Goal: Information Seeking & Learning: Learn about a topic

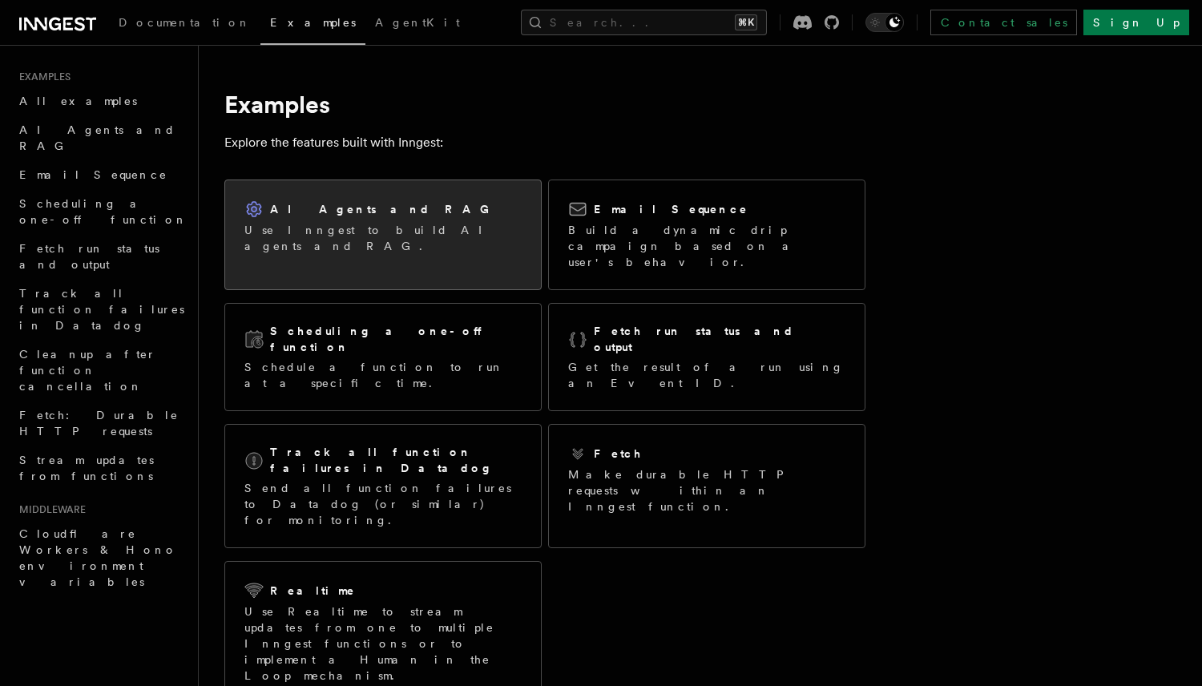
click at [388, 229] on p "Use Inngest to build AI agents and RAG." at bounding box center [382, 238] width 277 height 32
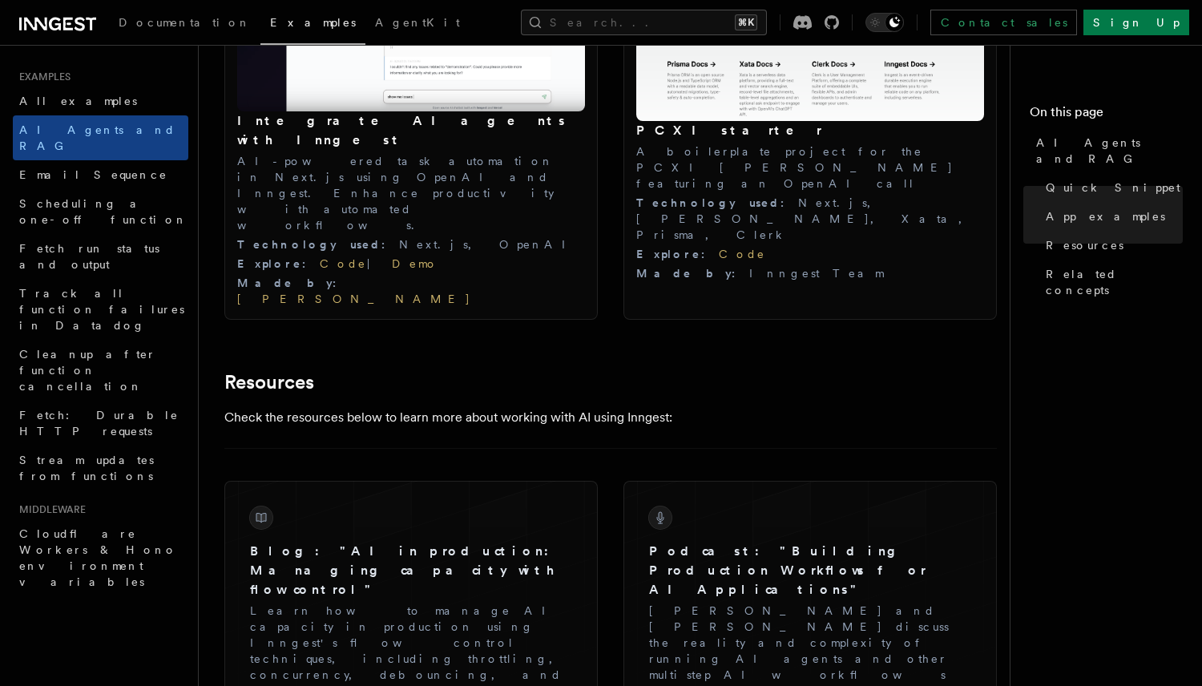
scroll to position [1695, 0]
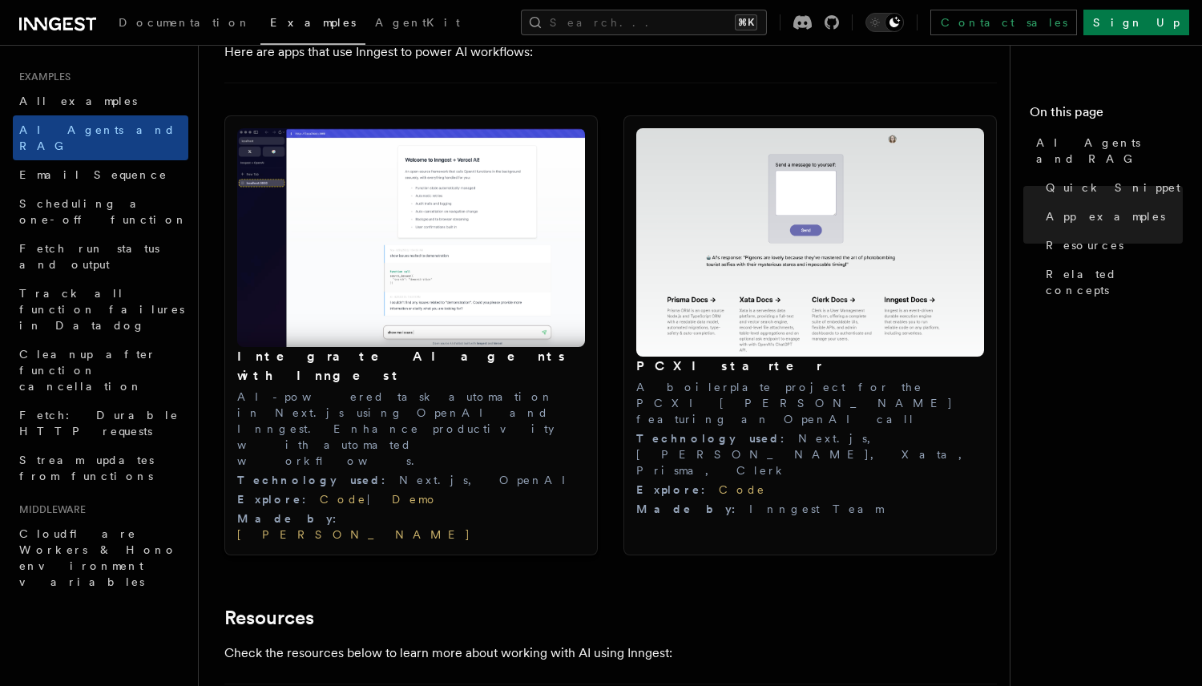
click at [384, 299] on img at bounding box center [411, 237] width 348 height 219
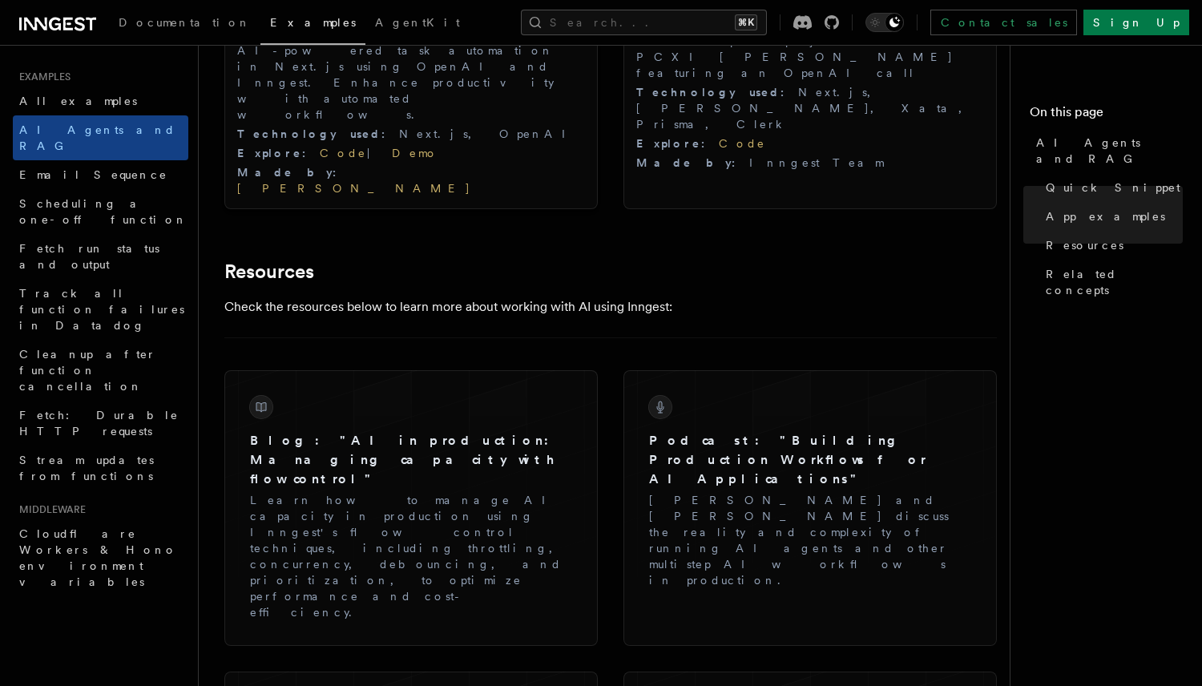
scroll to position [2187, 0]
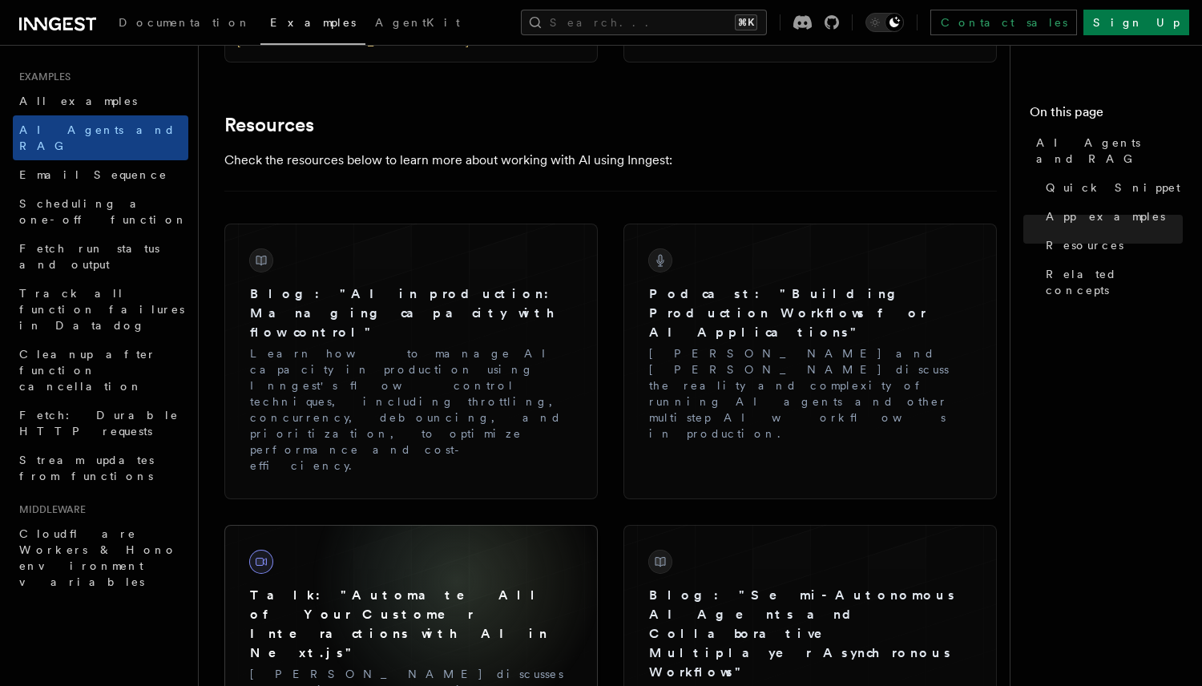
click at [457, 538] on div "Talk: "Automate All of Your Customer Interactions with AI in Next.js" Joel Hook…" at bounding box center [411, 648] width 348 height 221
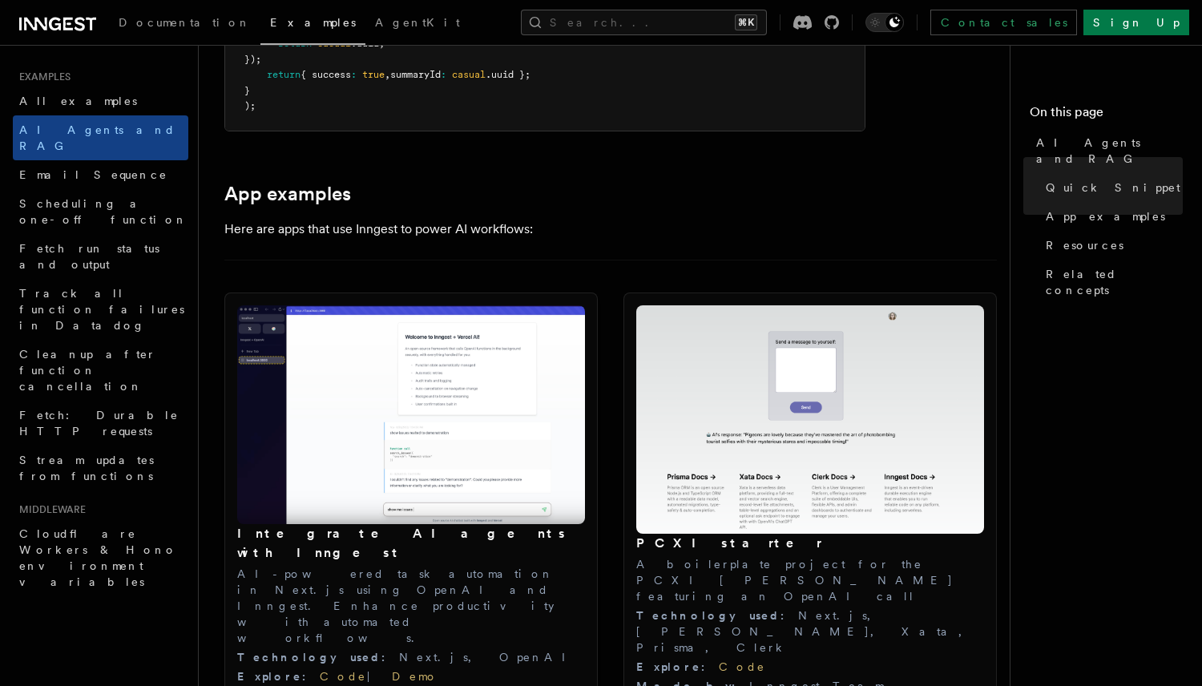
scroll to position [1522, 0]
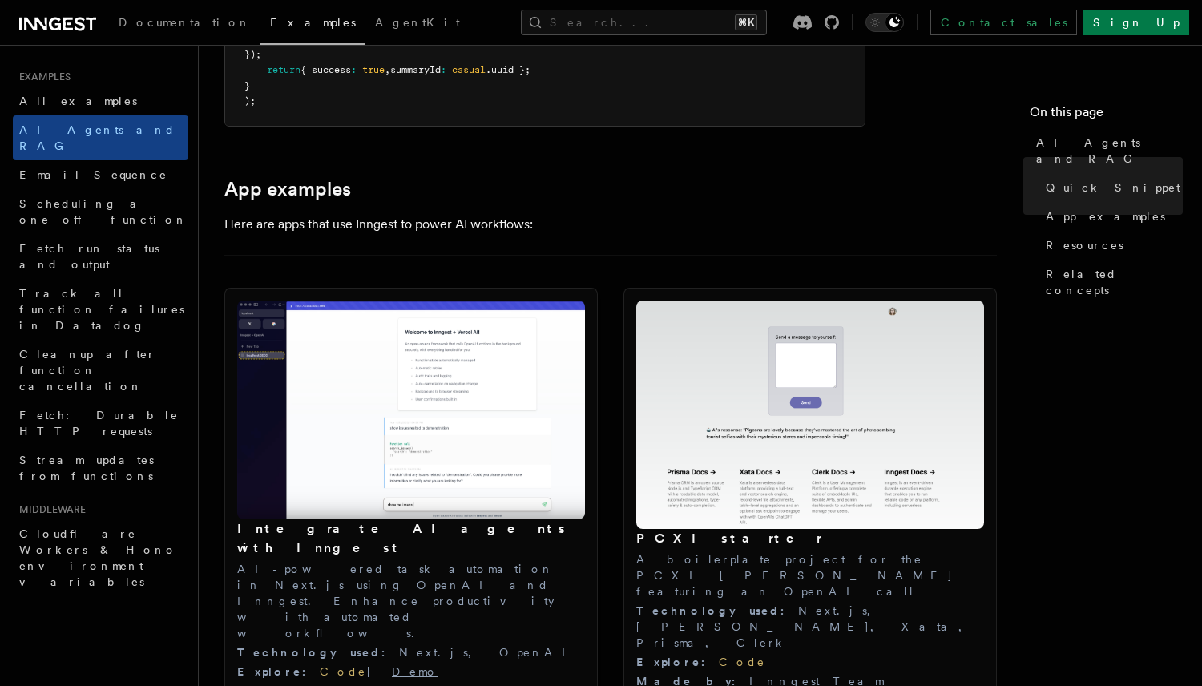
click at [392, 665] on link "Demo" at bounding box center [415, 671] width 46 height 13
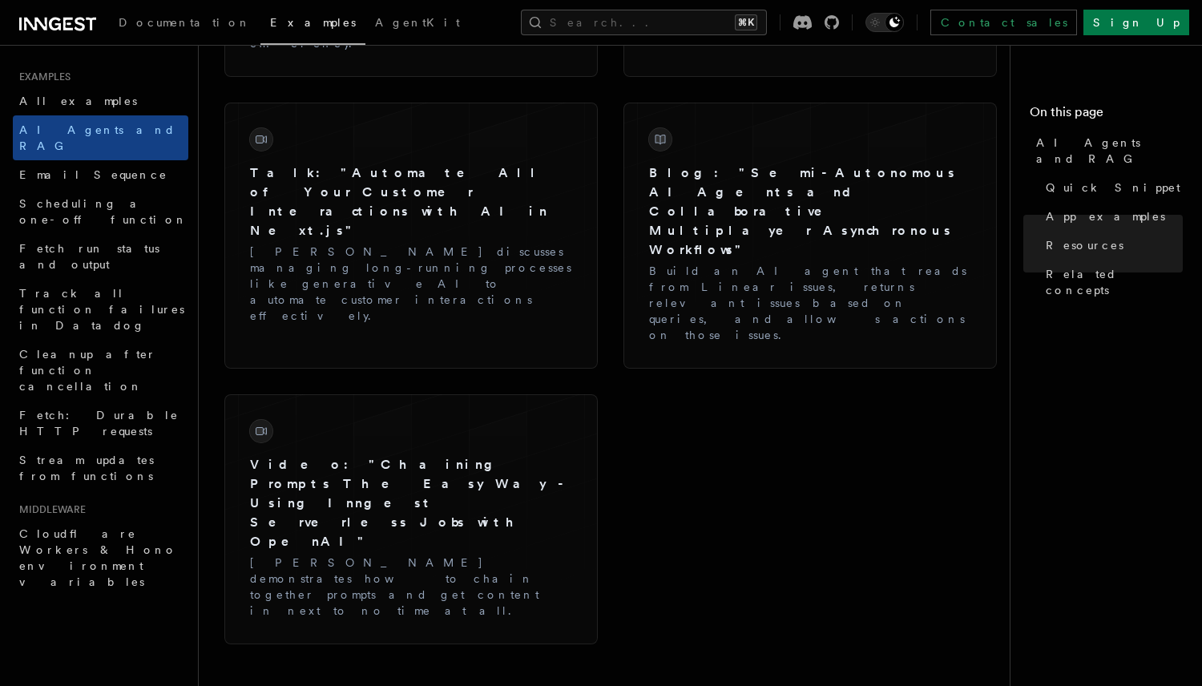
scroll to position [2773, 0]
